Goal: Find specific fact: Find specific fact

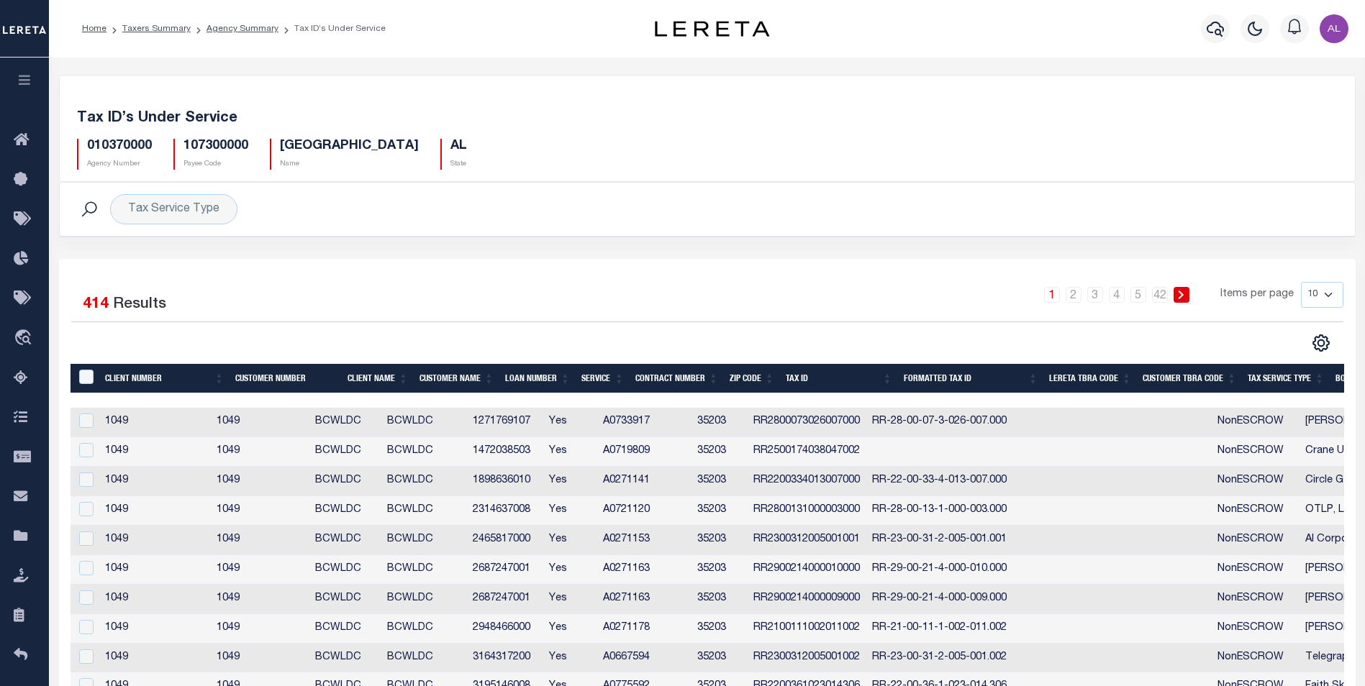
click at [213, 143] on h5 "107300000" at bounding box center [215, 147] width 65 height 16
copy h5 "107300000"
click at [222, 145] on h5 "107300000" at bounding box center [215, 147] width 65 height 16
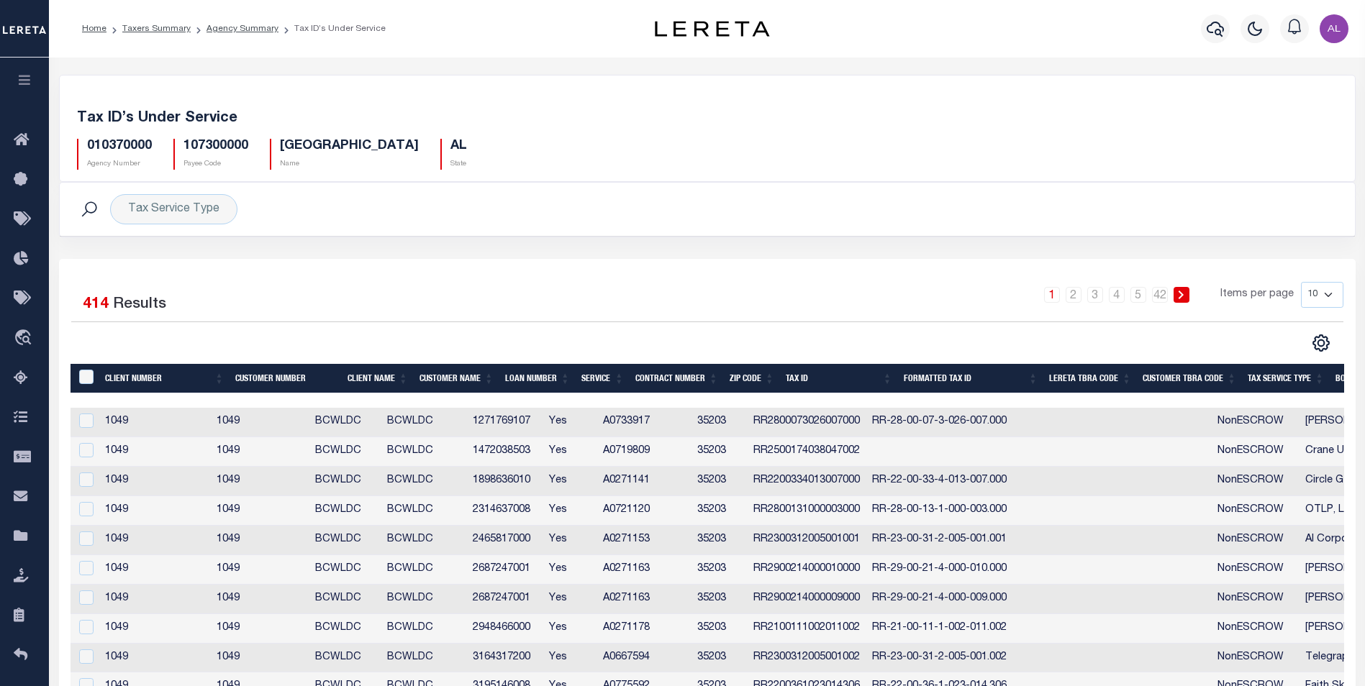
drag, startPoint x: 810, startPoint y: 686, endPoint x: 575, endPoint y: 293, distance: 457.9
click at [575, 293] on div "1 2 3 4 5 … 42 Items per page 10 25 50 100" at bounding box center [868, 300] width 949 height 37
